Goal: Task Accomplishment & Management: Complete application form

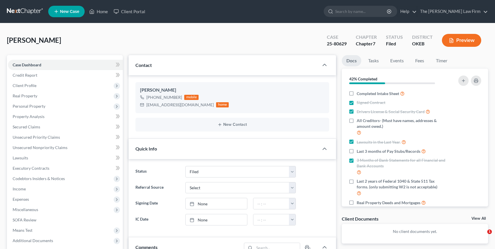
select select "2"
drag, startPoint x: 106, startPoint y: 12, endPoint x: 182, endPoint y: 45, distance: 82.8
click at [106, 12] on link "Home" at bounding box center [98, 11] width 24 height 10
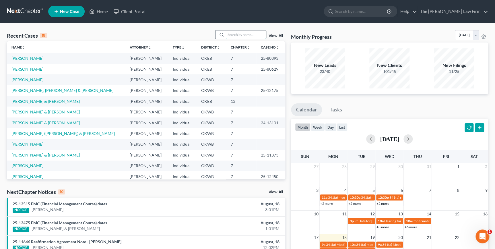
click at [244, 31] on input "search" at bounding box center [246, 34] width 40 height 8
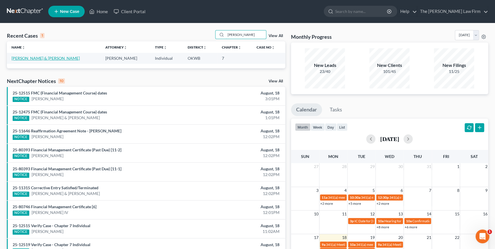
type input "mcgrath"
drag, startPoint x: 61, startPoint y: 56, endPoint x: 65, endPoint y: 71, distance: 14.7
click at [61, 56] on link "Conduff, Rocky & McGrath, Leah" at bounding box center [45, 58] width 68 height 5
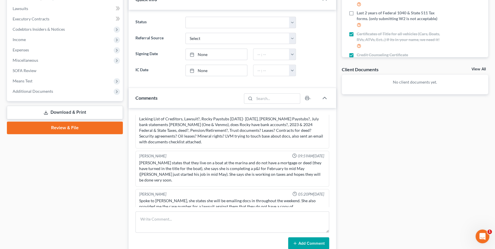
scroll to position [156, 0]
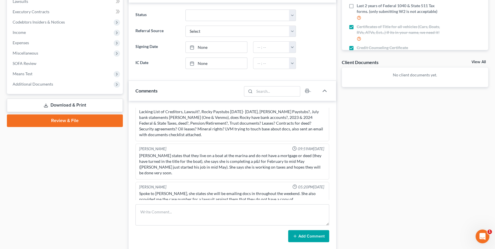
click at [397, 195] on div "Docs Tasks Events Fees Timer 50% Completed Nothing here yet! Signed Contract Dr…" at bounding box center [415, 104] width 152 height 411
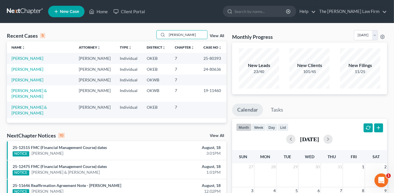
type input "[PERSON_NAME]"
click at [32, 59] on link "[PERSON_NAME]" at bounding box center [27, 58] width 32 height 5
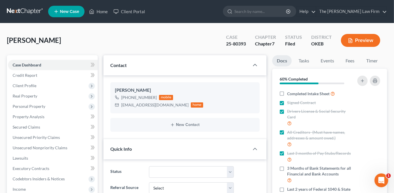
click at [248, 43] on div "Case 25-80393" at bounding box center [236, 40] width 29 height 17
click at [211, 32] on div "[PERSON_NAME] Upgraded Case 25-80393 Chapter Chapter 7 Status Filed District OK…" at bounding box center [197, 42] width 381 height 25
drag, startPoint x: 182, startPoint y: 106, endPoint x: 138, endPoint y: 104, distance: 44.5
click at [118, 110] on div "[PERSON_NAME] [PHONE_NUMBER] mobile [EMAIL_ADDRESS][DOMAIN_NAME] home" at bounding box center [184, 97] width 149 height 31
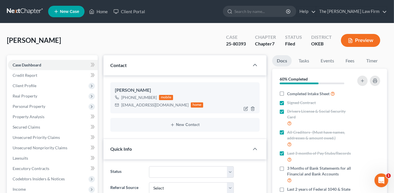
copy div "[EMAIL_ADDRESS][DOMAIN_NAME]"
click at [195, 48] on div "[PERSON_NAME] Upgraded Case 25-80393 Chapter Chapter 7 Status Filed District OK…" at bounding box center [197, 42] width 381 height 25
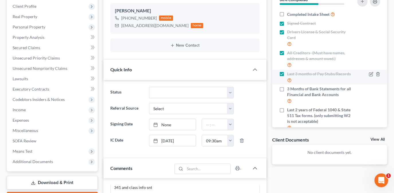
scroll to position [52, 0]
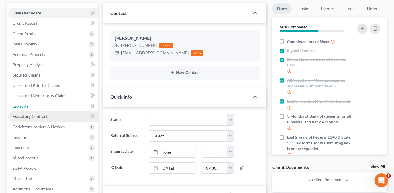
drag, startPoint x: 38, startPoint y: 102, endPoint x: 58, endPoint y: 118, distance: 25.6
click at [38, 102] on link "Lawsuits" at bounding box center [53, 106] width 90 height 10
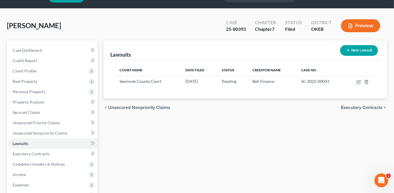
scroll to position [26, 0]
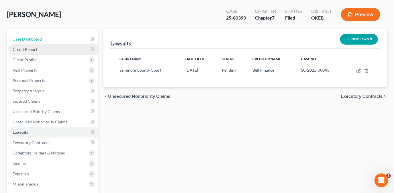
drag, startPoint x: 51, startPoint y: 35, endPoint x: 76, endPoint y: 46, distance: 27.9
click at [51, 35] on link "Case Dashboard" at bounding box center [53, 39] width 90 height 10
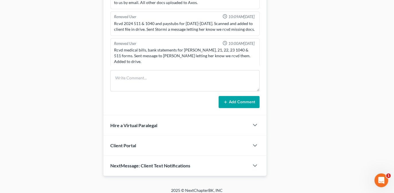
scroll to position [293, 0]
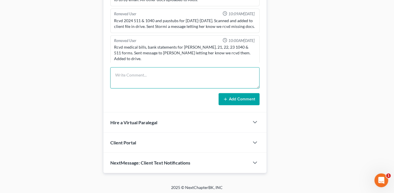
click at [143, 79] on textarea at bounding box center [184, 77] width 149 height 21
type textarea "Bell Finance - Garni"
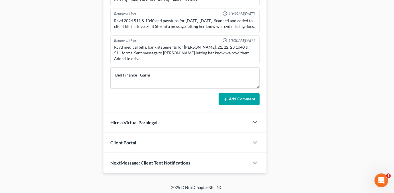
click at [244, 97] on button "Add Comment" at bounding box center [239, 99] width 41 height 12
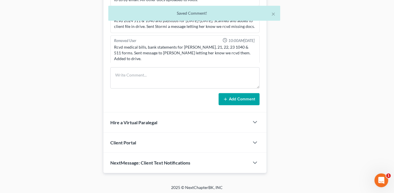
scroll to position [271, 0]
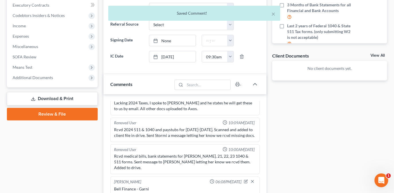
scroll to position [0, 0]
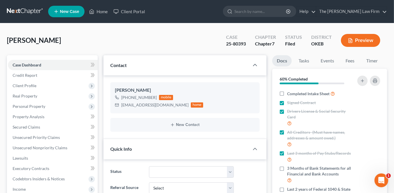
click at [209, 44] on div "[PERSON_NAME] Upgraded Case 25-80393 Chapter Chapter 7 Status Filed District OK…" at bounding box center [197, 42] width 381 height 25
click at [51, 87] on span "Client Profile" at bounding box center [53, 85] width 90 height 10
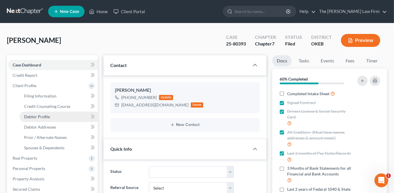
click at [51, 116] on link "Debtor Profile" at bounding box center [59, 116] width 78 height 10
select select "4"
select select "0"
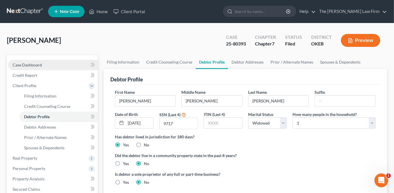
click at [79, 65] on link "Case Dashboard" at bounding box center [53, 65] width 90 height 10
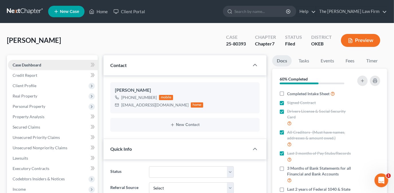
scroll to position [271, 0]
click at [79, 85] on span "Client Profile" at bounding box center [53, 85] width 90 height 10
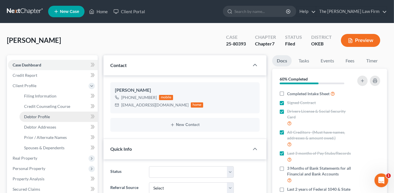
click at [73, 113] on link "Debtor Profile" at bounding box center [59, 116] width 78 height 10
select select "4"
select select "0"
